Goal: Find contact information: Obtain details needed to contact an individual or organization

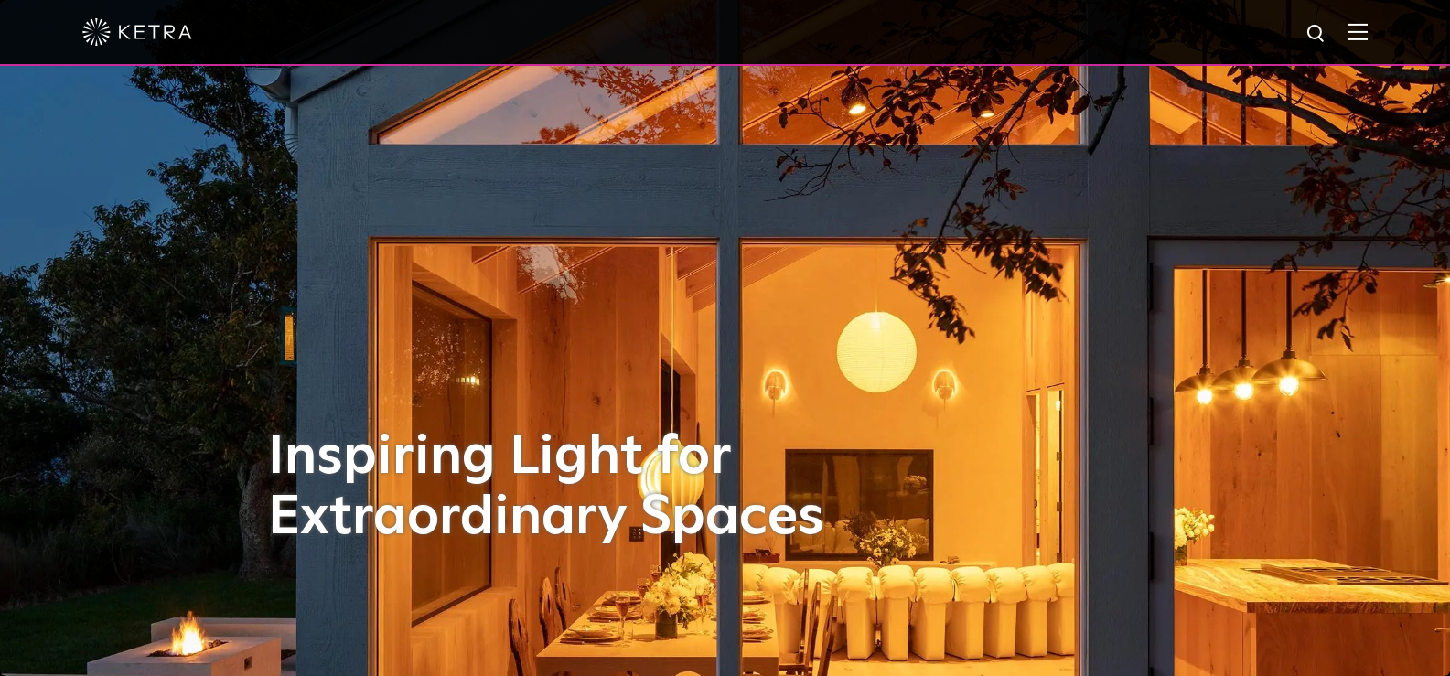
click at [1367, 32] on img at bounding box center [1357, 31] width 20 height 17
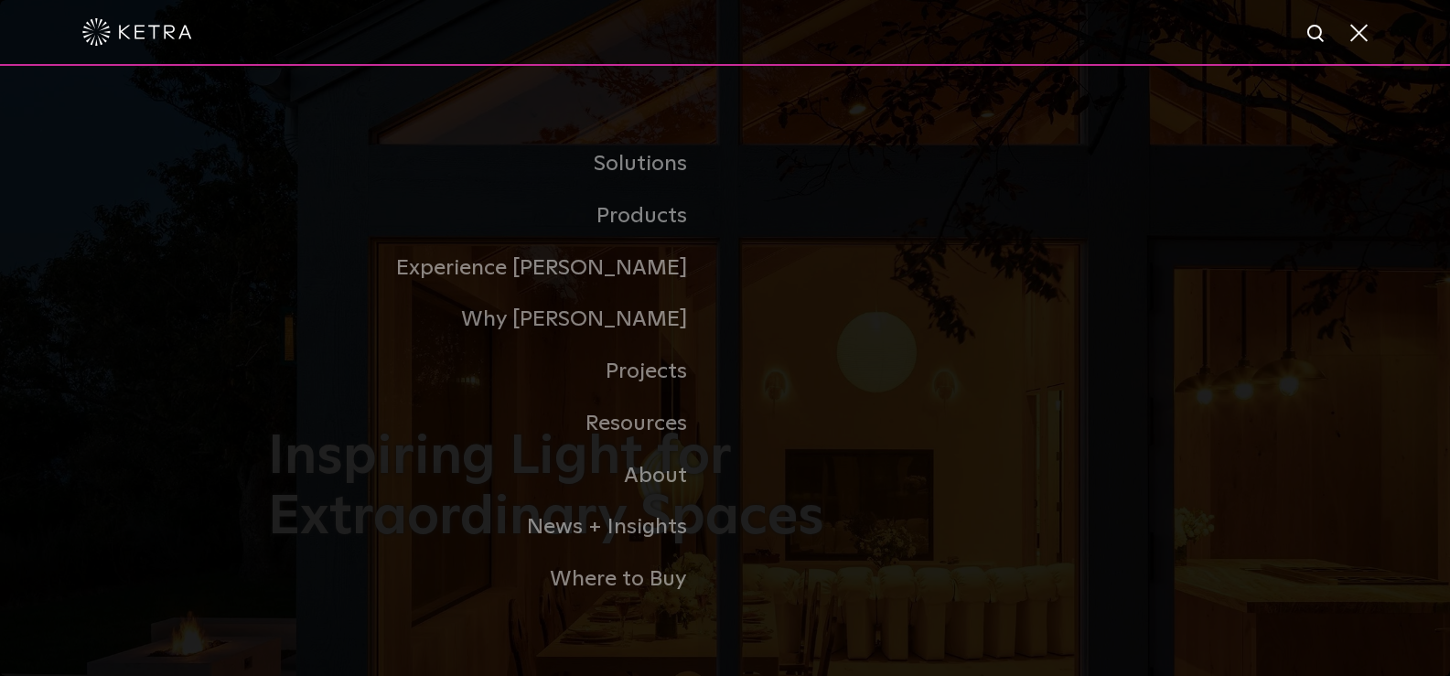
click at [1367, 35] on span at bounding box center [1357, 32] width 20 height 18
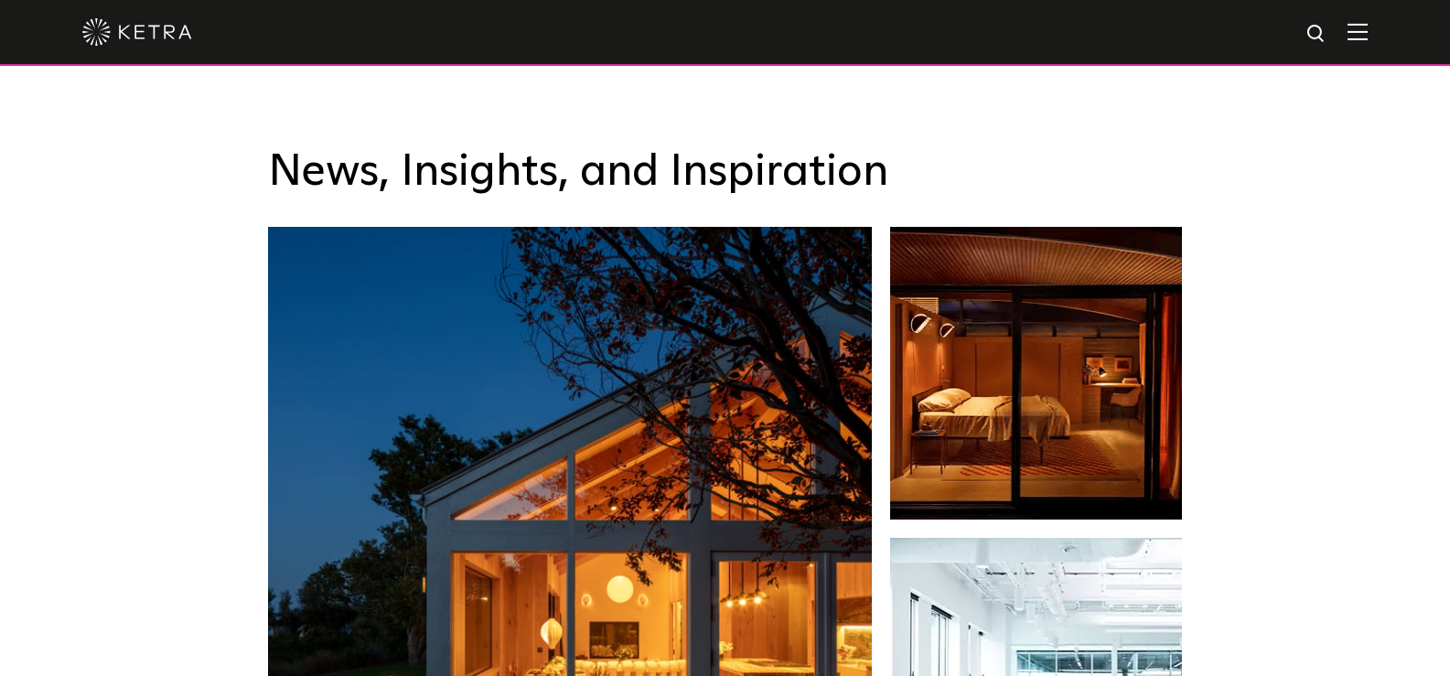
scroll to position [2652, 0]
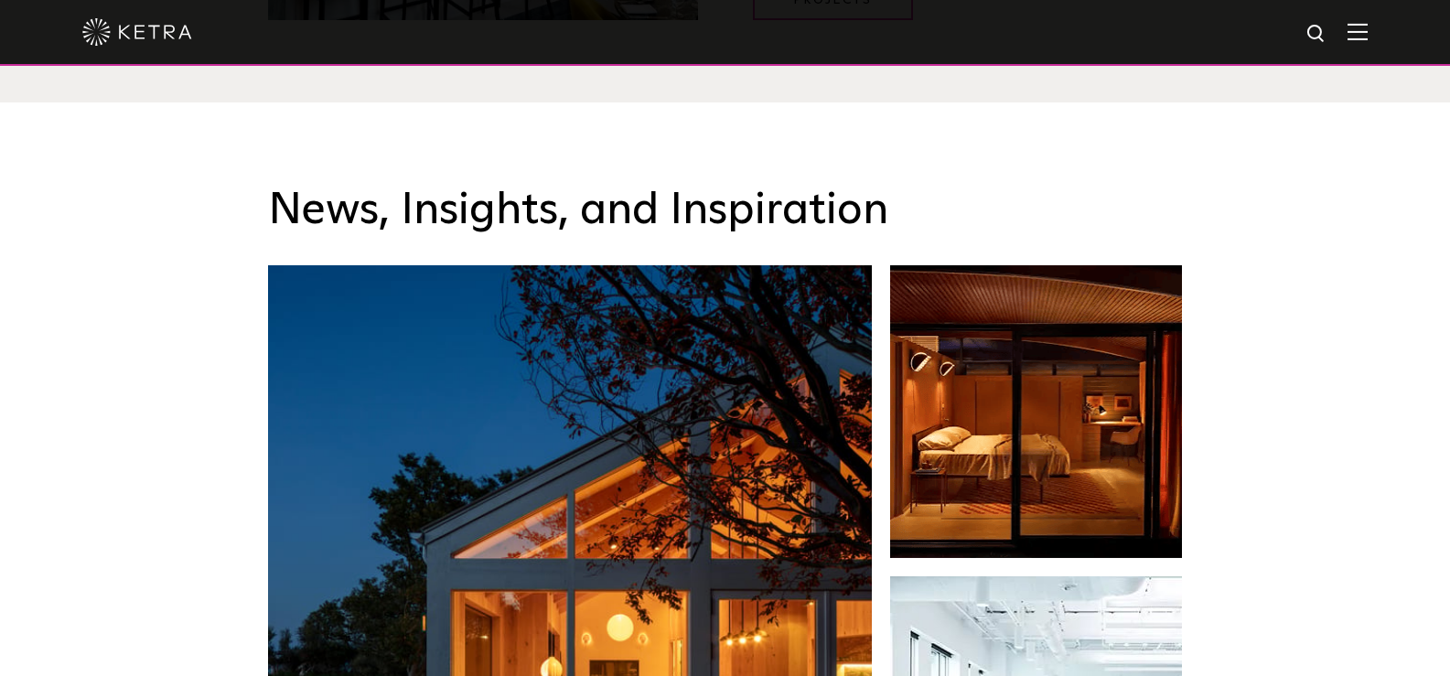
click at [1328, 29] on img at bounding box center [1316, 34] width 23 height 23
type input "track light"
click at [1283, 36] on img "Search" at bounding box center [1273, 35] width 19 height 19
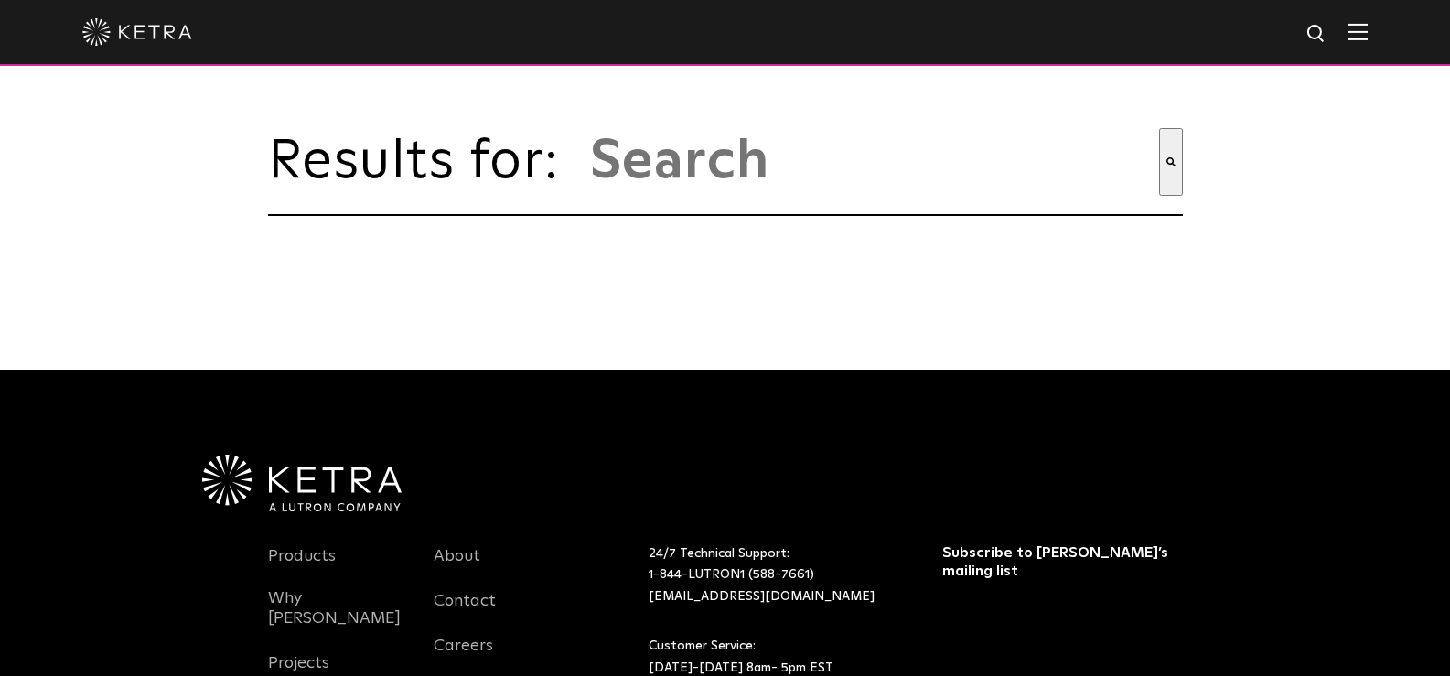
type input "track light"
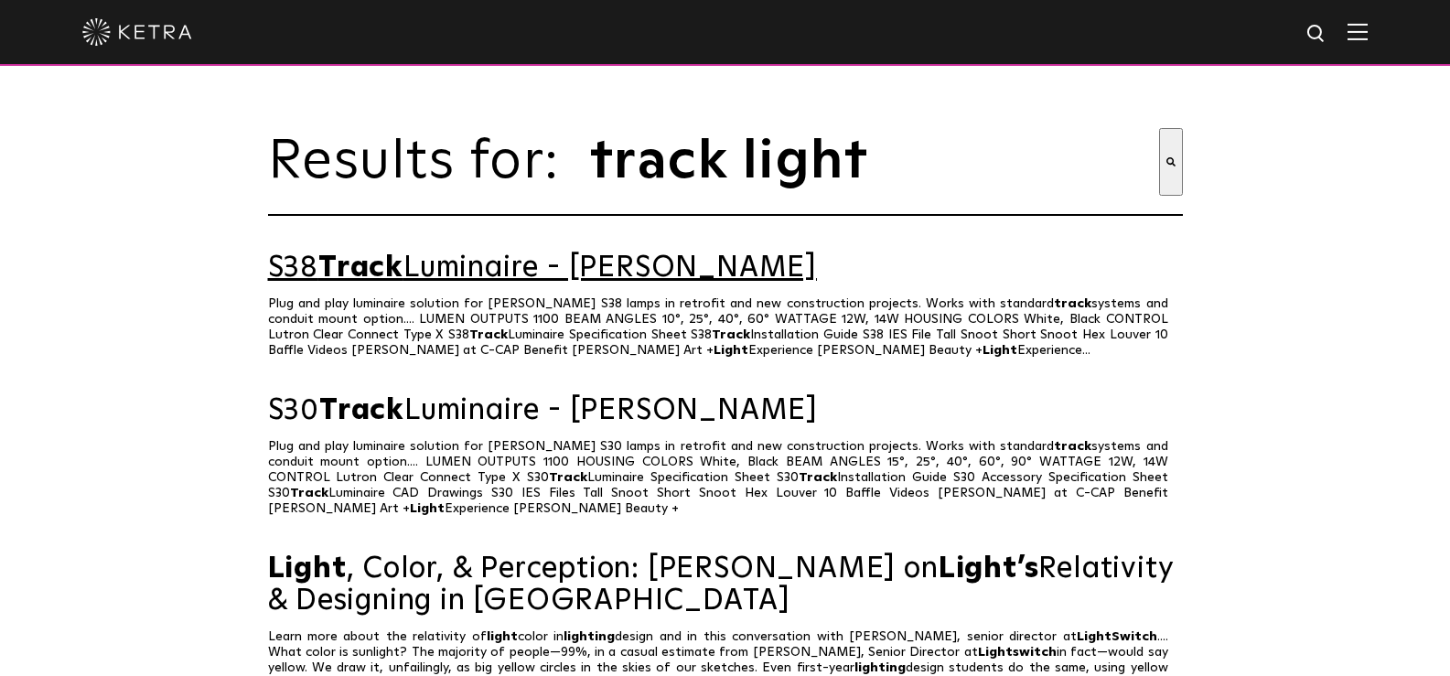
click at [444, 284] on link "S38 Track Luminaire - Ketra" at bounding box center [725, 268] width 915 height 32
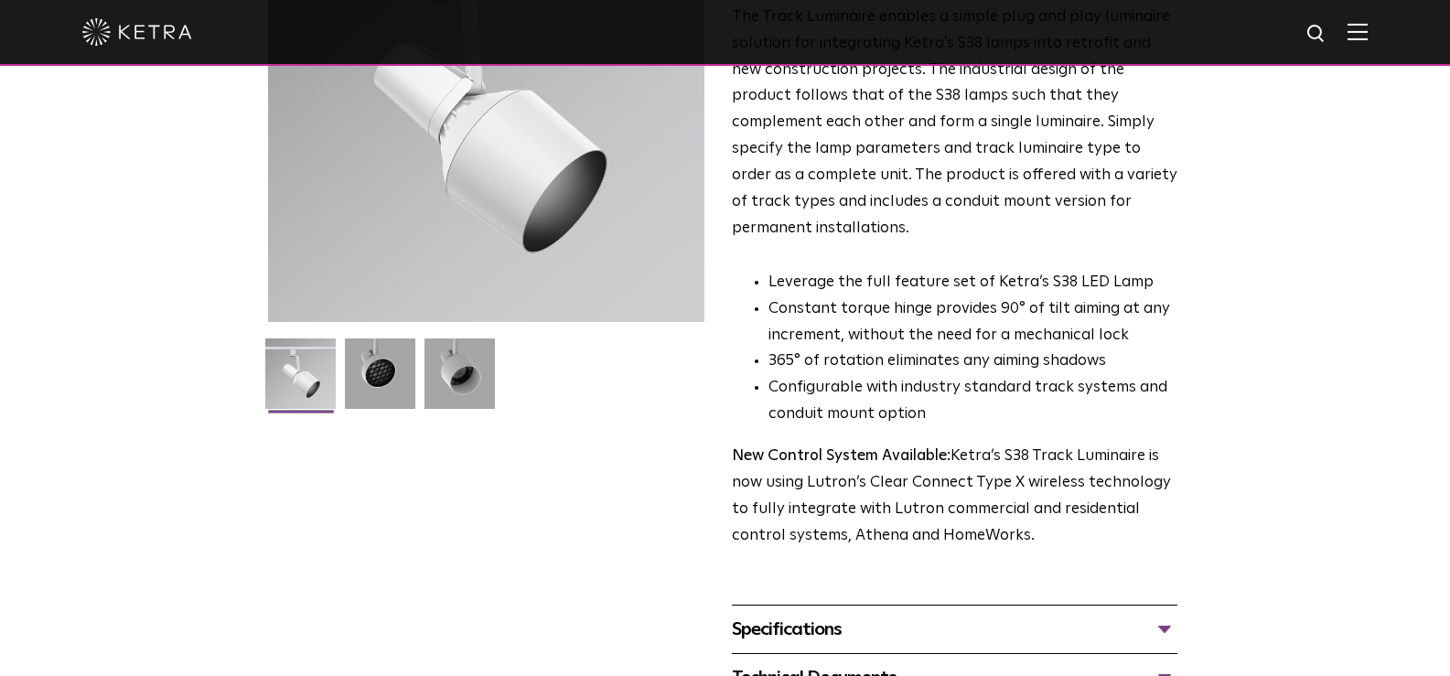
scroll to position [274, 0]
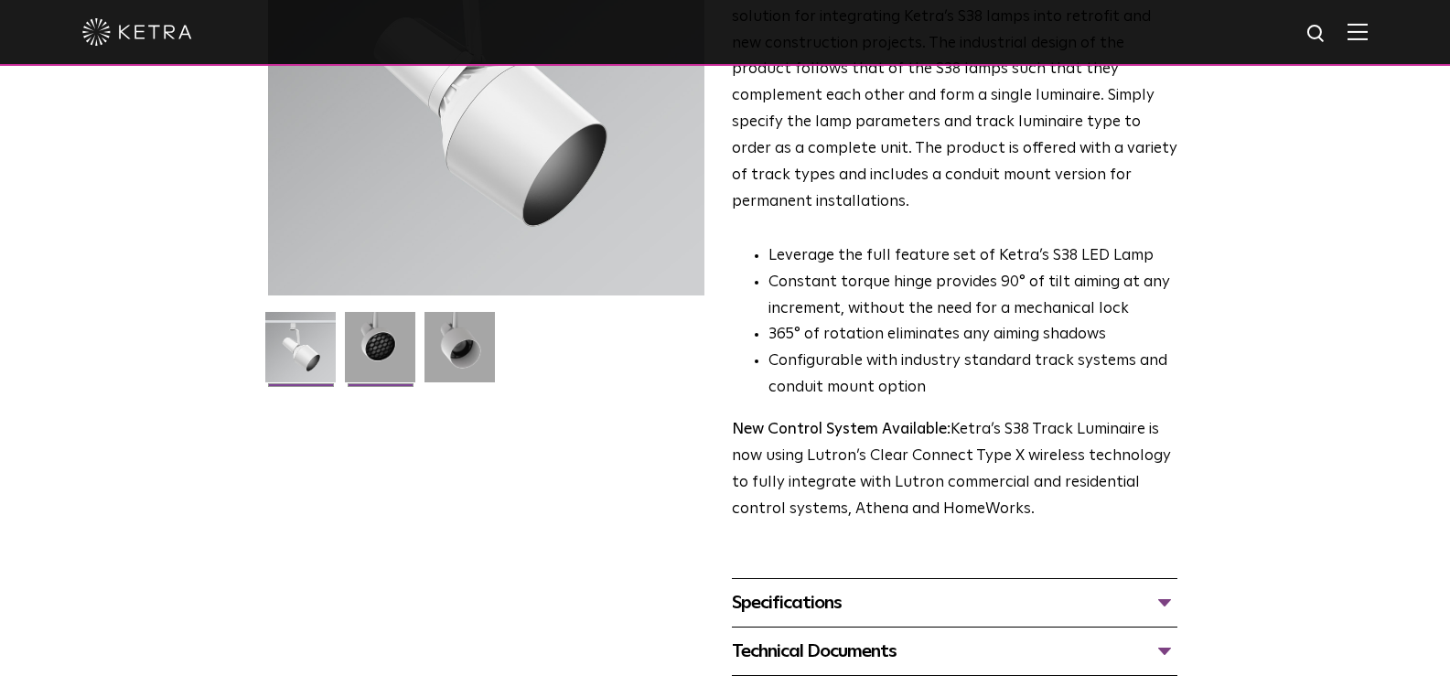
click at [369, 336] on img at bounding box center [380, 354] width 70 height 84
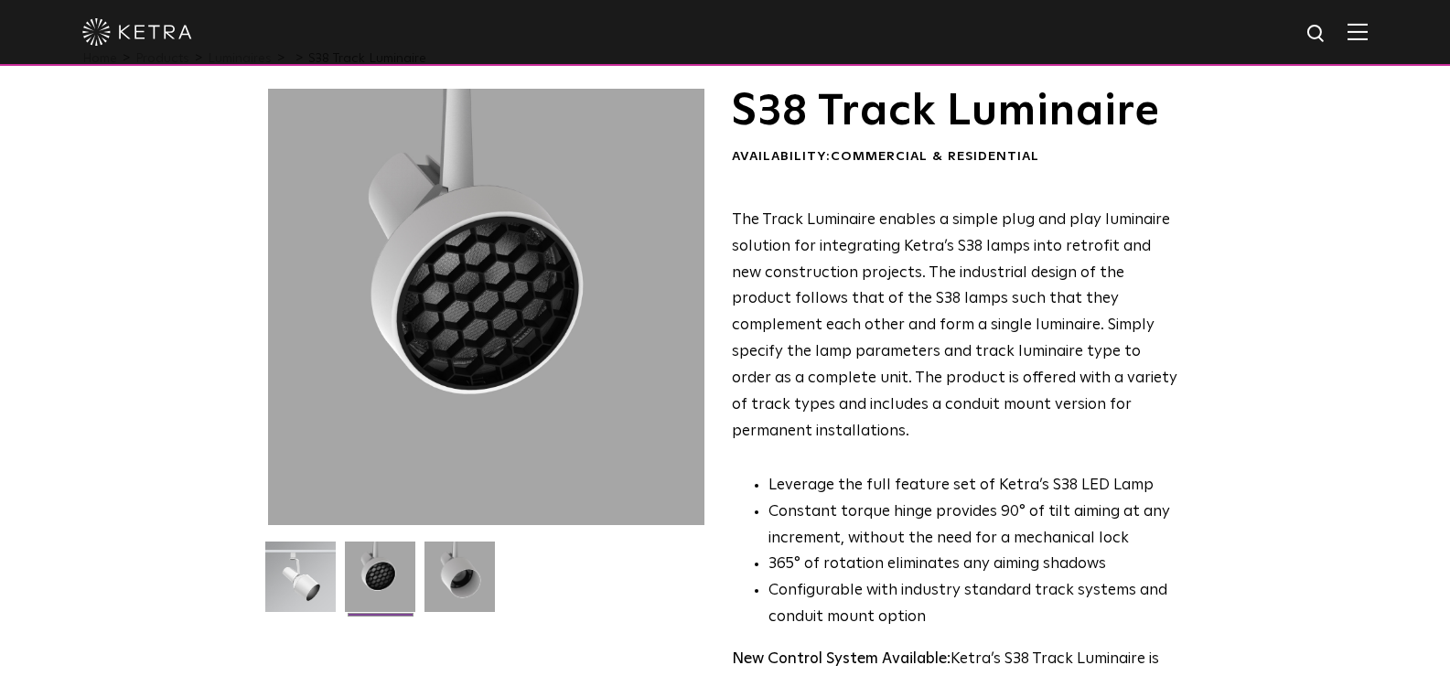
scroll to position [0, 0]
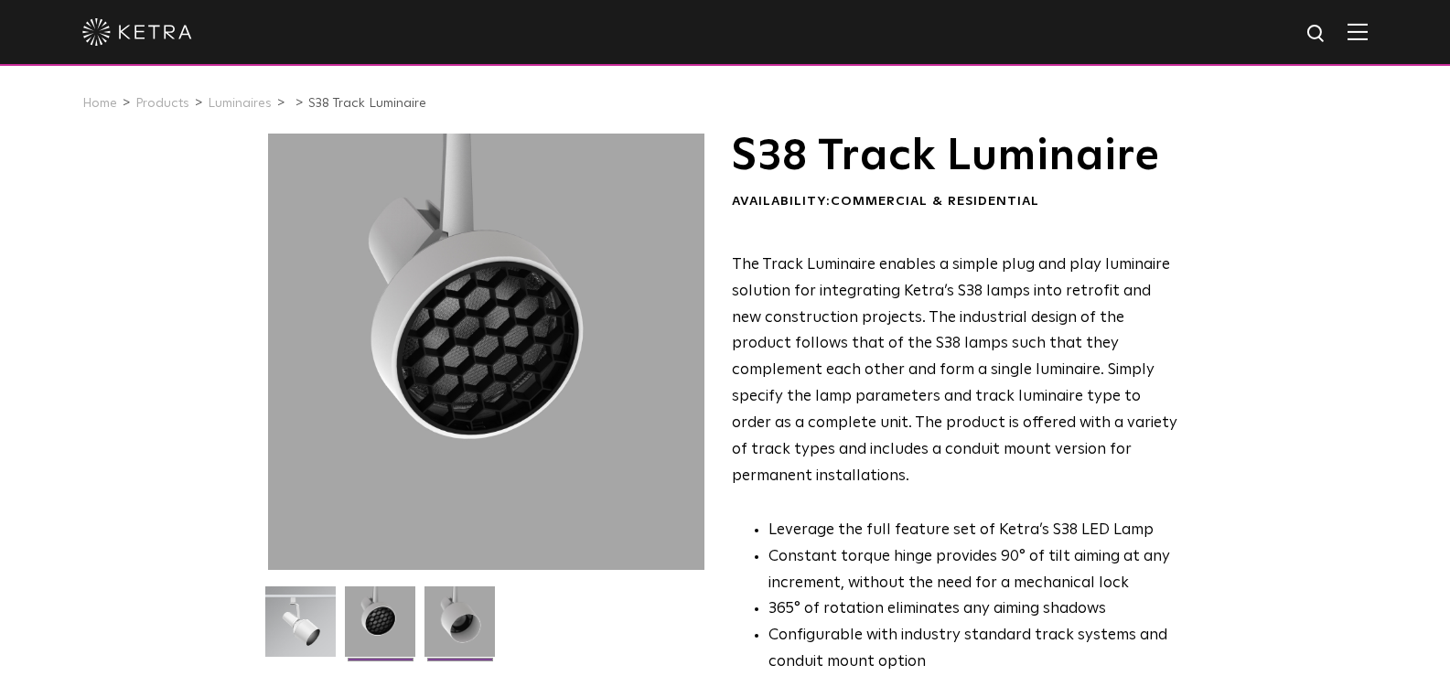
click at [464, 622] on img at bounding box center [459, 628] width 70 height 84
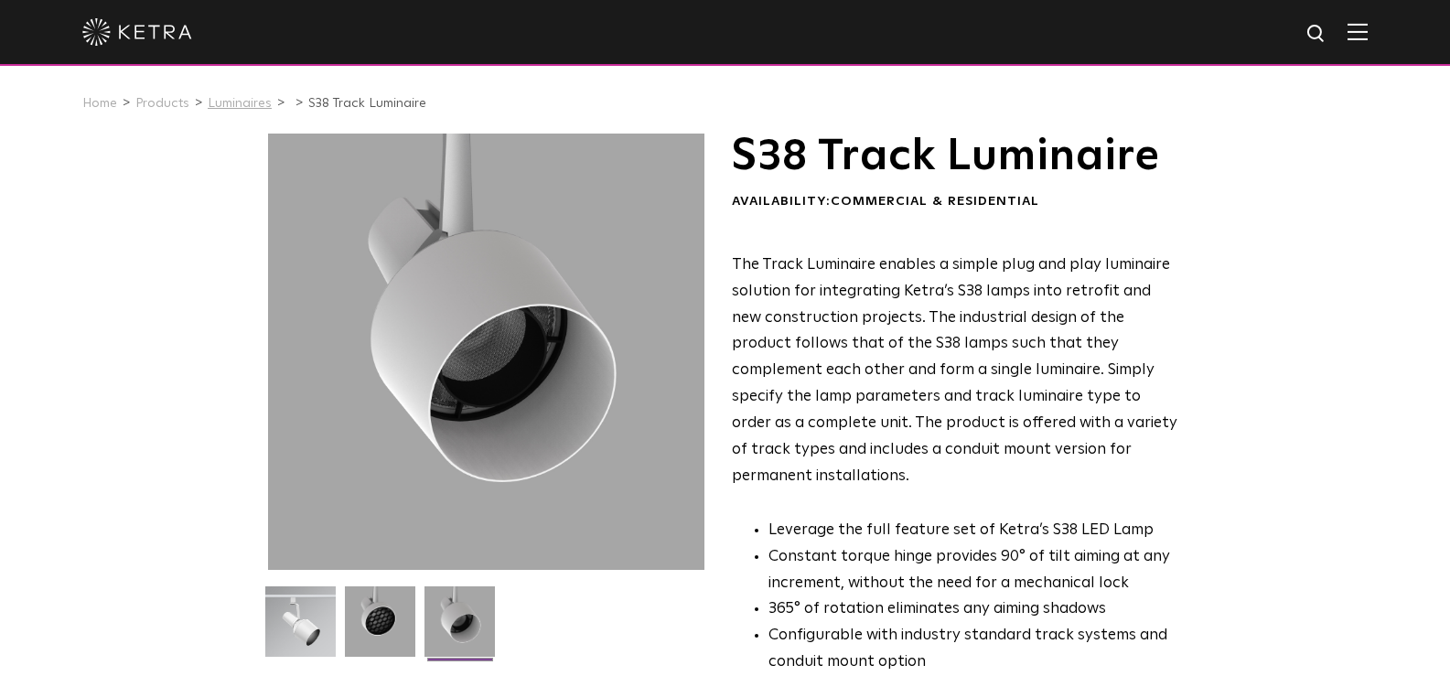
click at [229, 103] on link "Luminaires" at bounding box center [240, 103] width 64 height 13
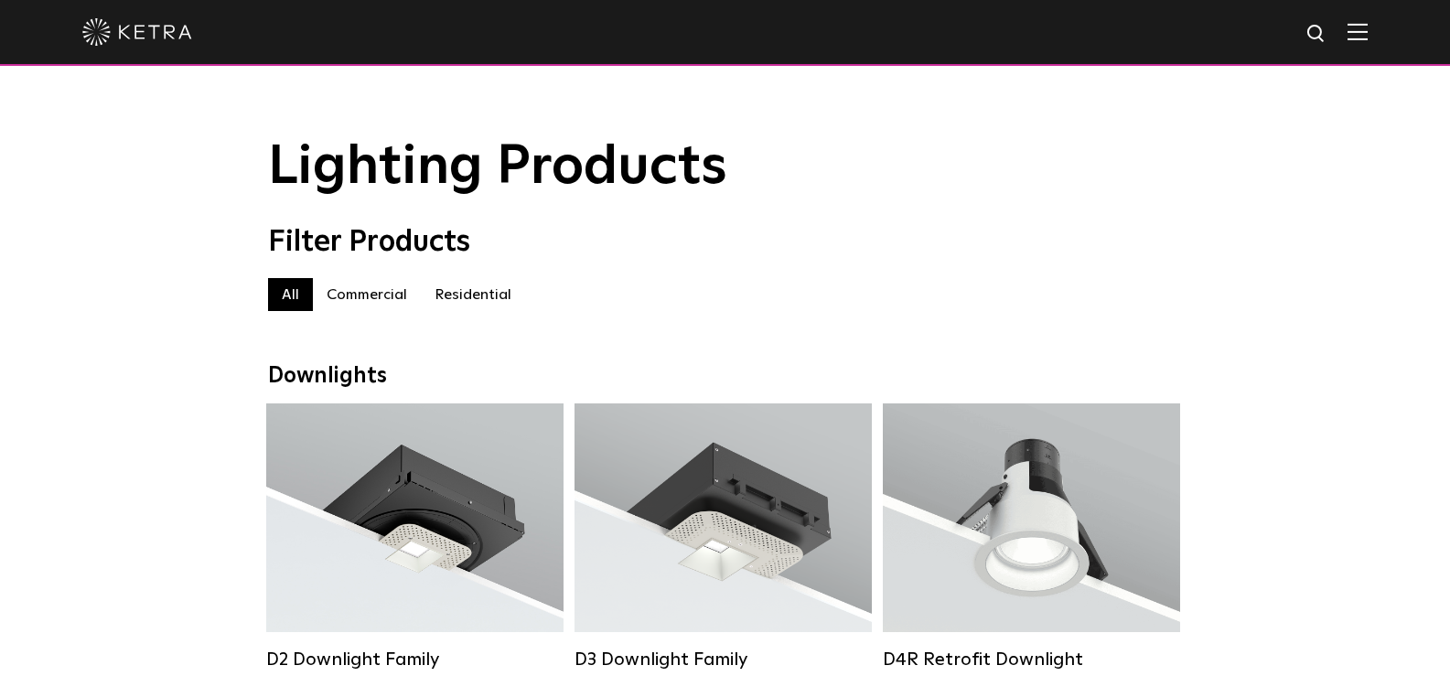
click at [353, 299] on label "Commercial" at bounding box center [367, 294] width 108 height 33
click at [1328, 27] on img at bounding box center [1316, 34] width 23 height 23
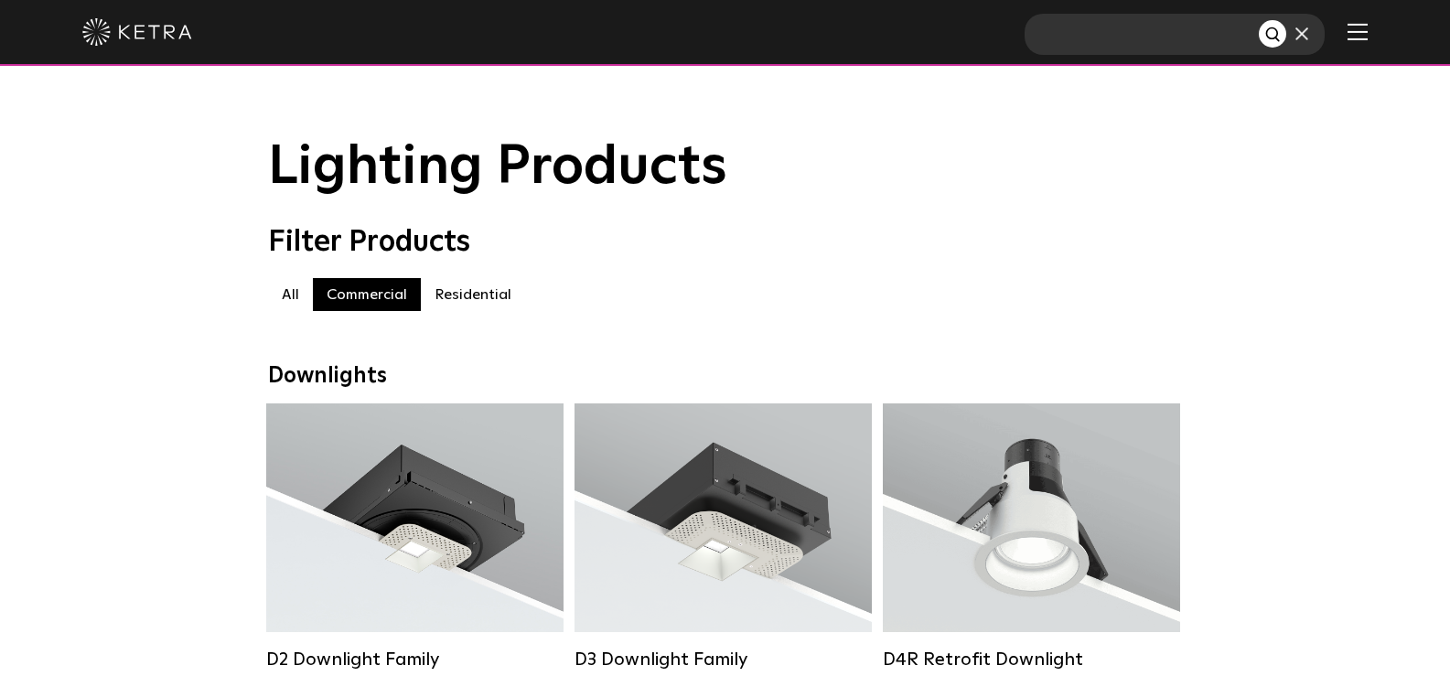
click at [1174, 39] on input "text" at bounding box center [1141, 34] width 234 height 41
type input "track light"
click at [1283, 35] on img "Search" at bounding box center [1273, 35] width 19 height 19
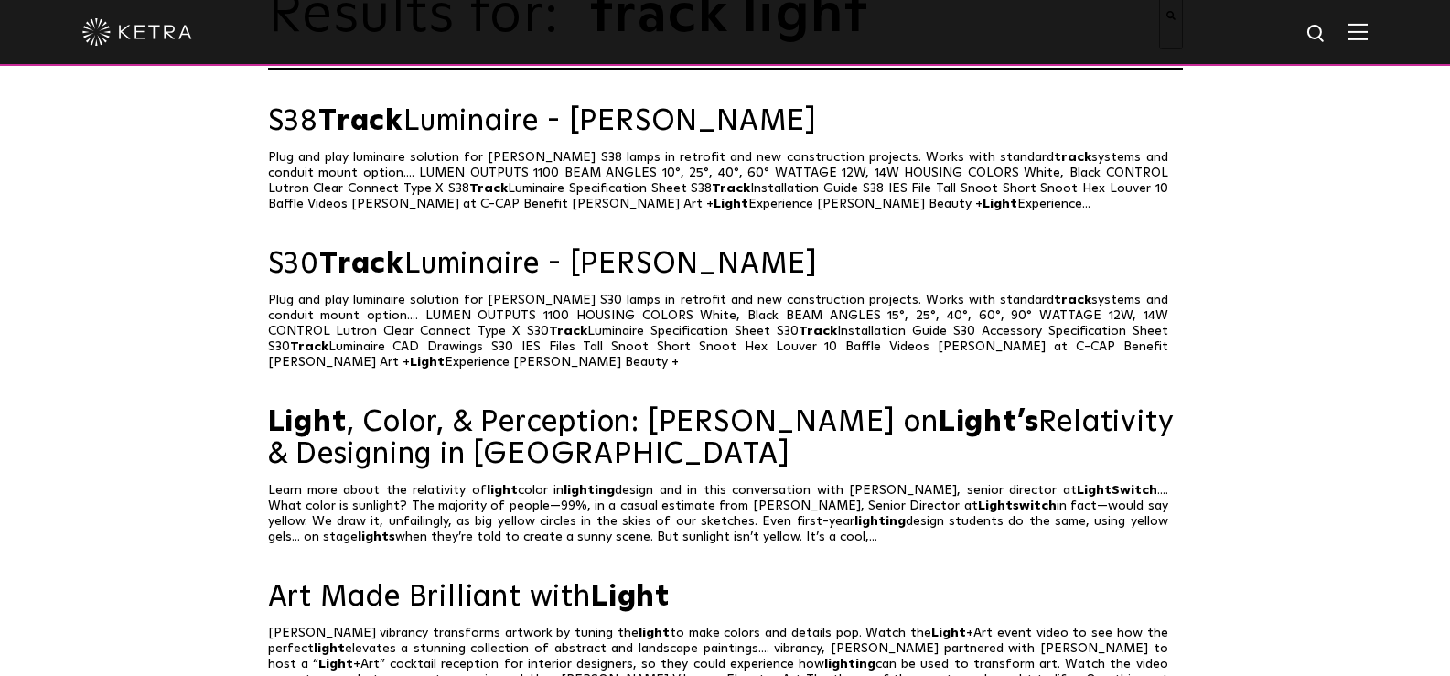
scroll to position [183, 0]
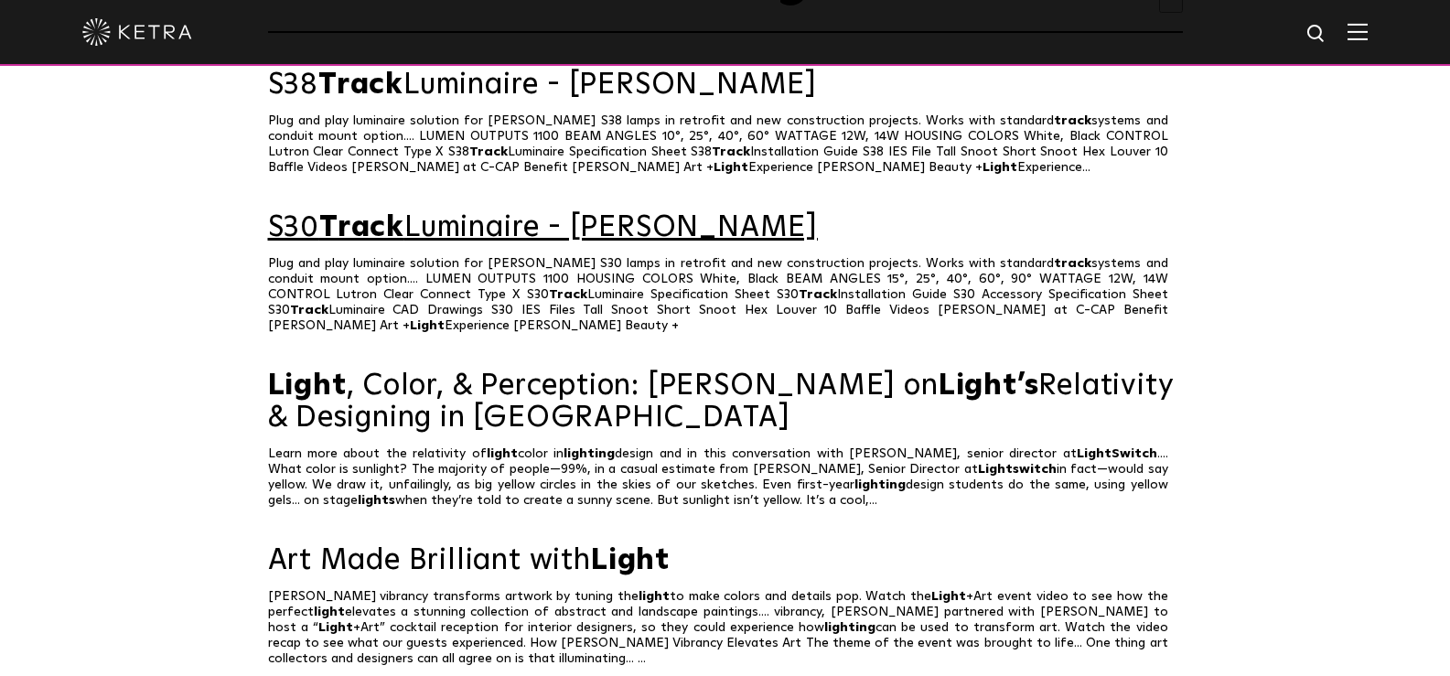
click at [404, 238] on span "Track" at bounding box center [361, 227] width 85 height 29
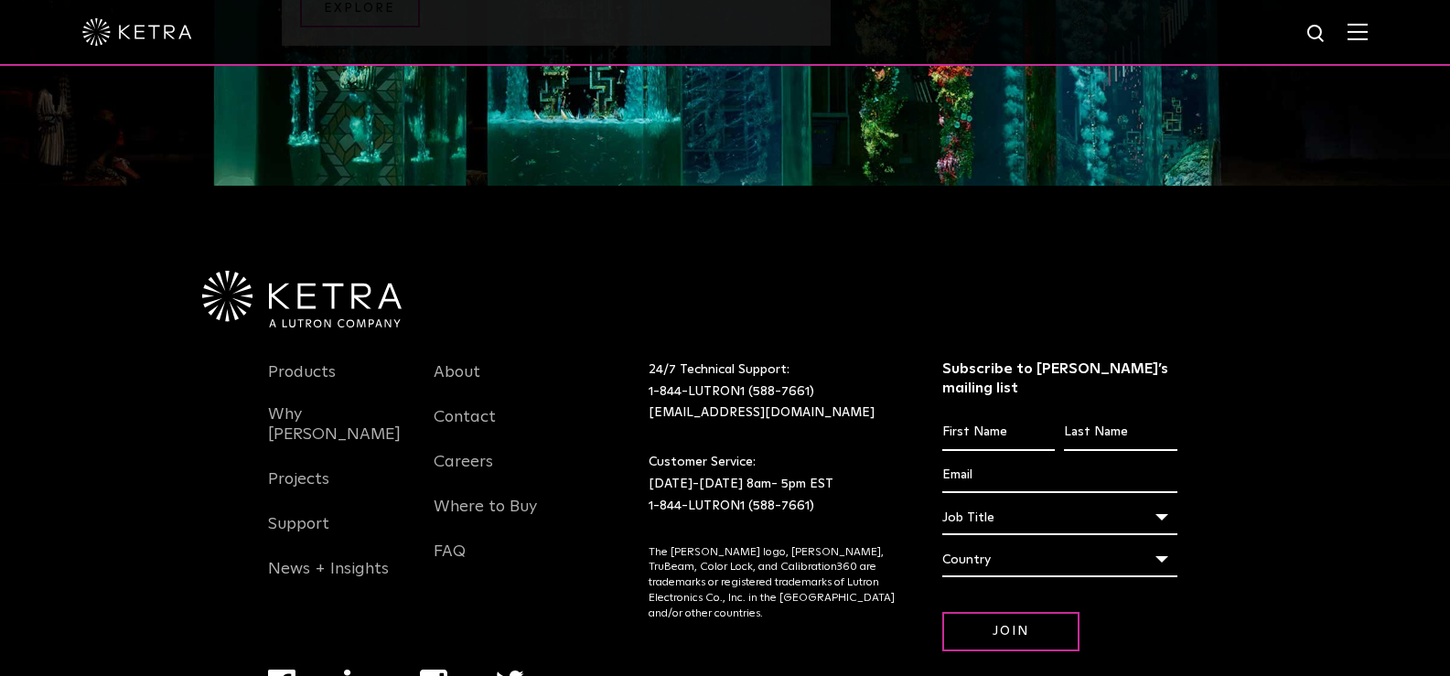
scroll to position [2162, 0]
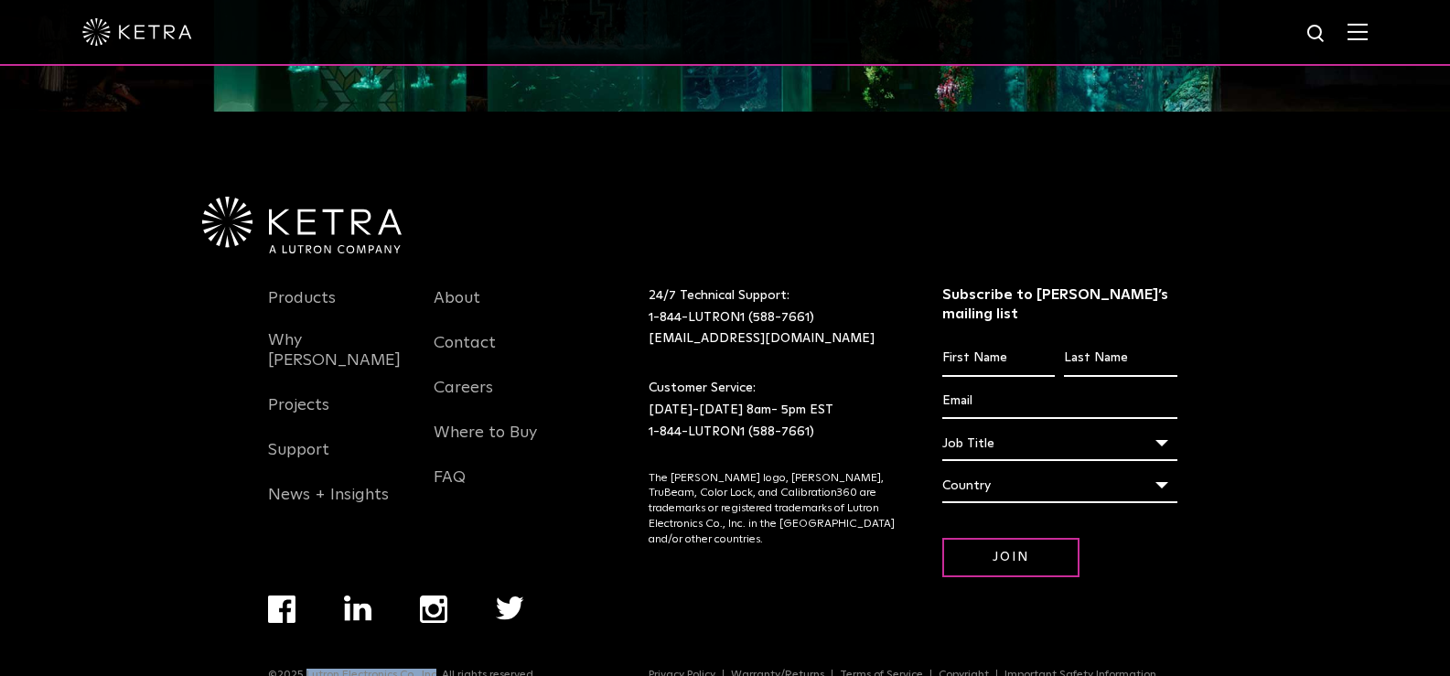
drag, startPoint x: 302, startPoint y: 636, endPoint x: 433, endPoint y: 636, distance: 131.7
click at [433, 669] on p "©2025 Lutron Electronics Co., Inc. All rights reserved." at bounding box center [402, 675] width 268 height 13
click at [486, 333] on link "Contact" at bounding box center [464, 354] width 62 height 42
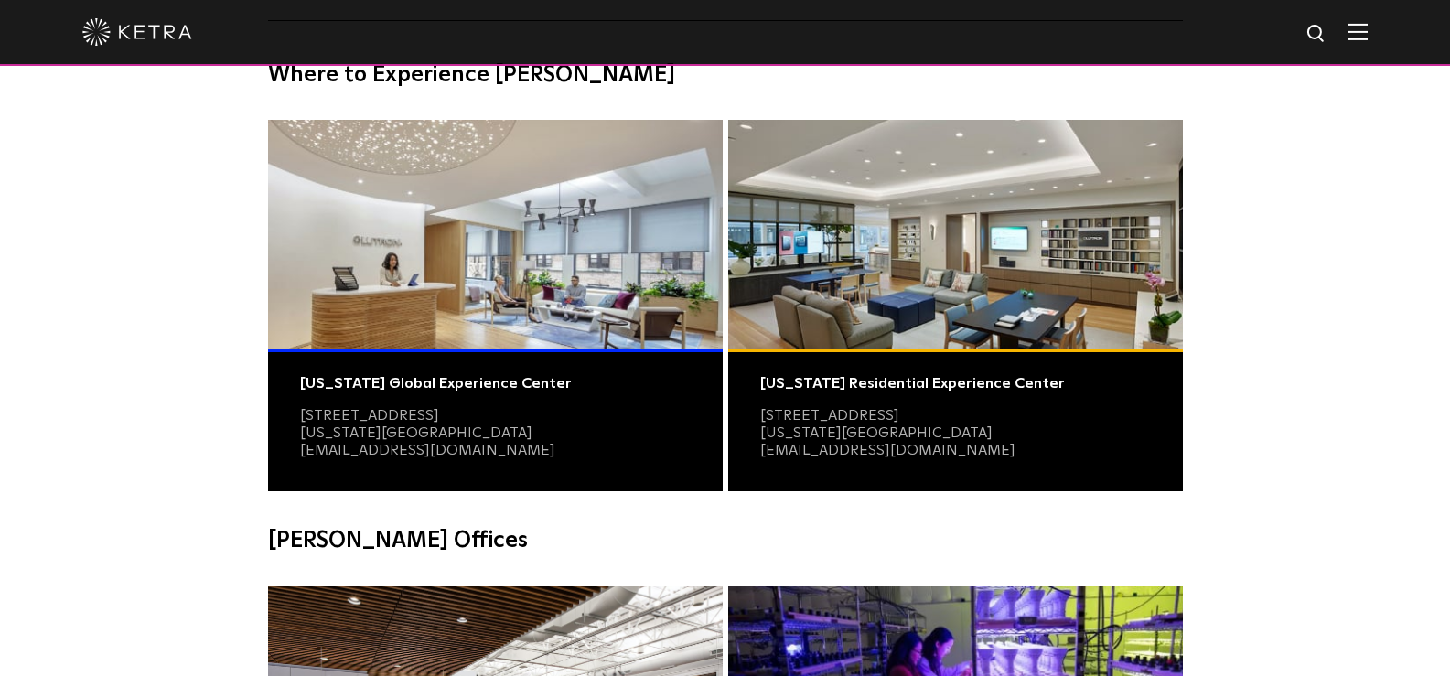
scroll to position [183, 0]
